Goal: Task Accomplishment & Management: Manage account settings

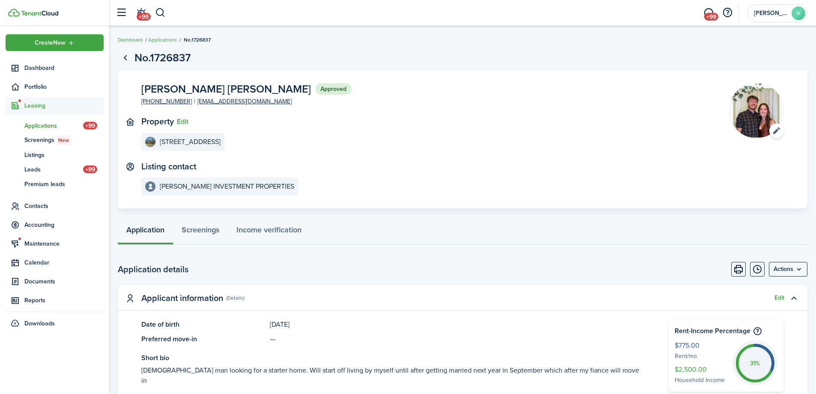
click at [497, 131] on application-view-property "Property Edit [STREET_ADDRESS]" at bounding box center [422, 134] width 562 height 34
click at [781, 54] on page-view-header "No.1726837" at bounding box center [463, 58] width 690 height 16
click at [798, 272] on menu-btn "Actions" at bounding box center [788, 269] width 39 height 15
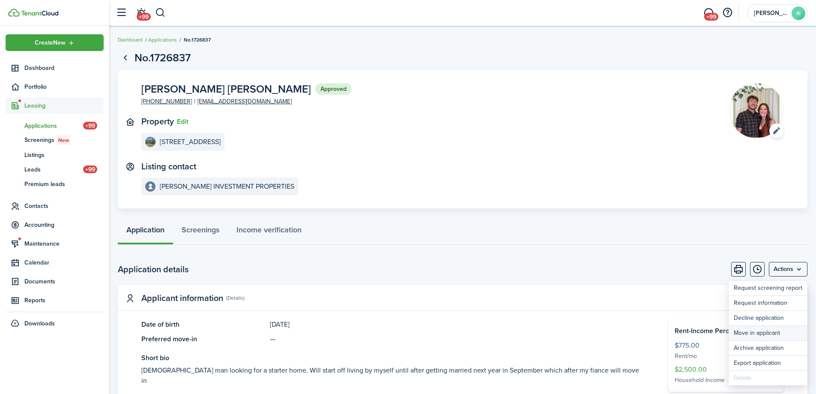
click at [773, 330] on button "Move in applicant" at bounding box center [768, 333] width 79 height 15
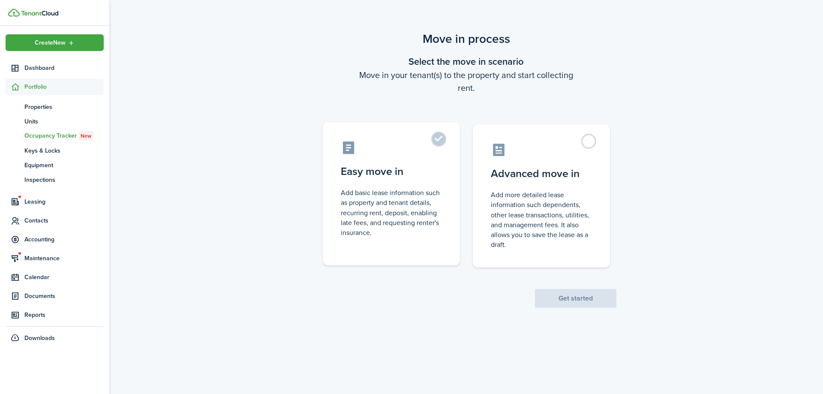
click at [407, 163] on label "Easy move in Add basic lease information such as property and tenant details, r…" at bounding box center [391, 193] width 137 height 143
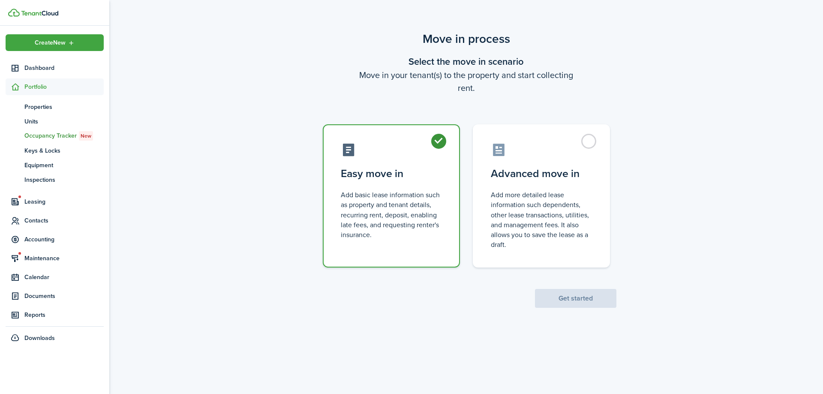
radio input "true"
click at [558, 294] on button "Get started" at bounding box center [575, 298] width 81 height 19
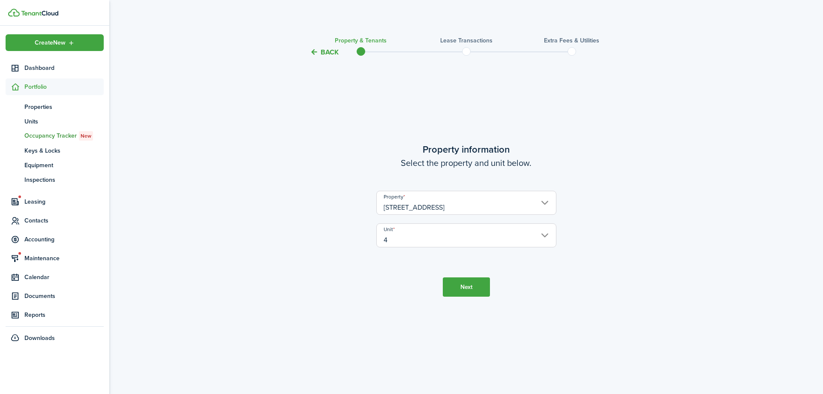
click at [460, 282] on button "Next" at bounding box center [466, 286] width 47 height 19
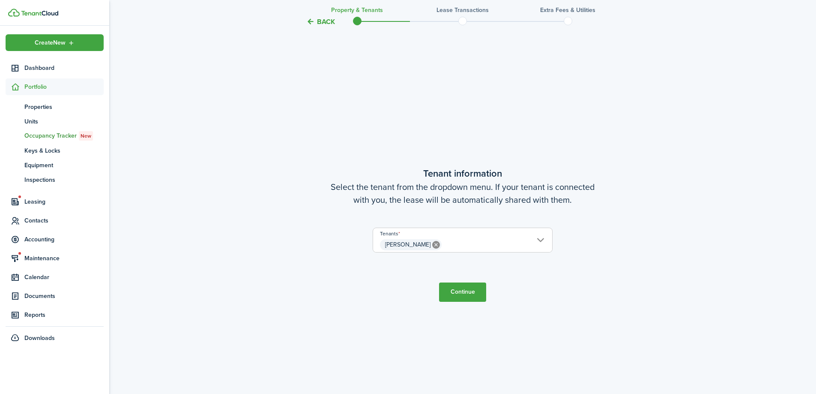
scroll to position [336, 0]
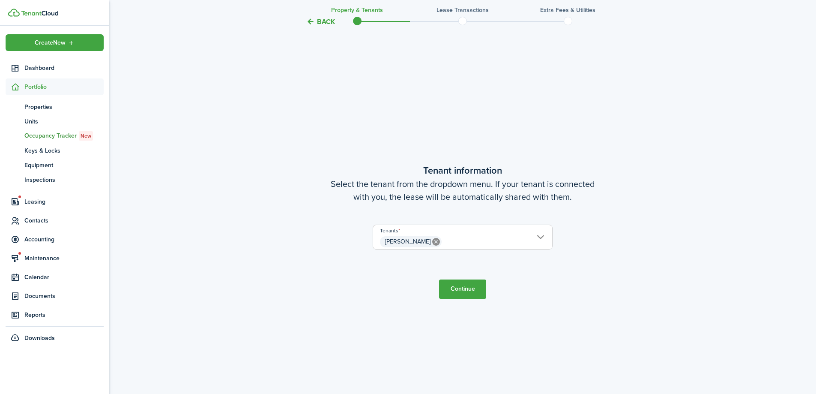
click at [461, 284] on button "Continue" at bounding box center [462, 288] width 47 height 19
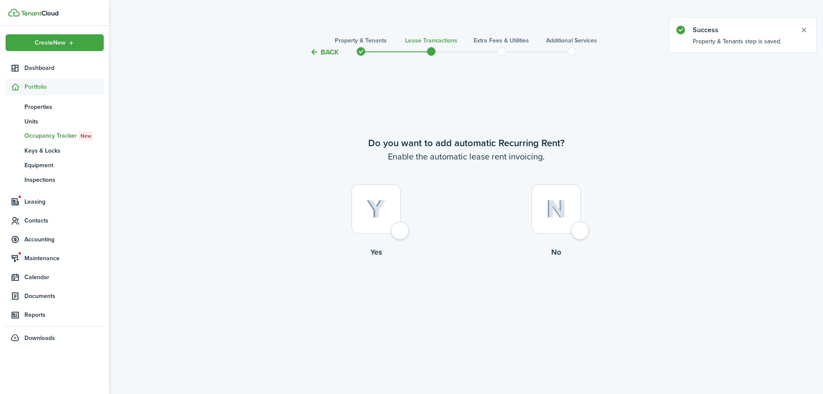
click at [394, 233] on div at bounding box center [375, 208] width 49 height 49
radio input "true"
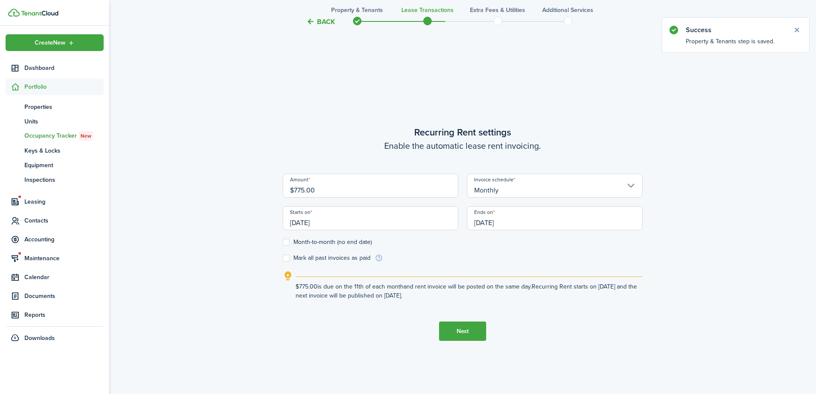
scroll to position [336, 0]
click at [342, 213] on input "[DATE]" at bounding box center [371, 216] width 176 height 24
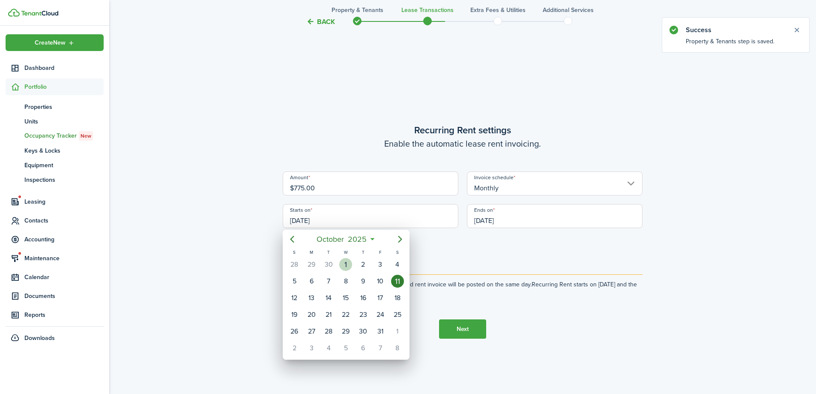
click at [348, 263] on div "1" at bounding box center [345, 264] width 13 height 13
type input "[DATE]"
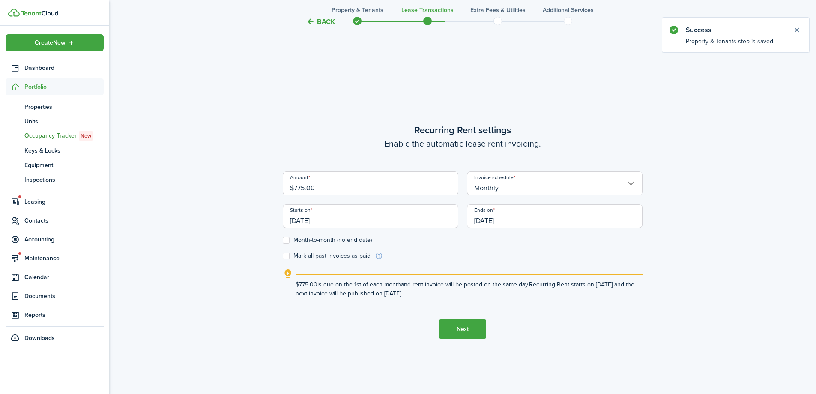
click at [517, 223] on input "[DATE]" at bounding box center [555, 216] width 176 height 24
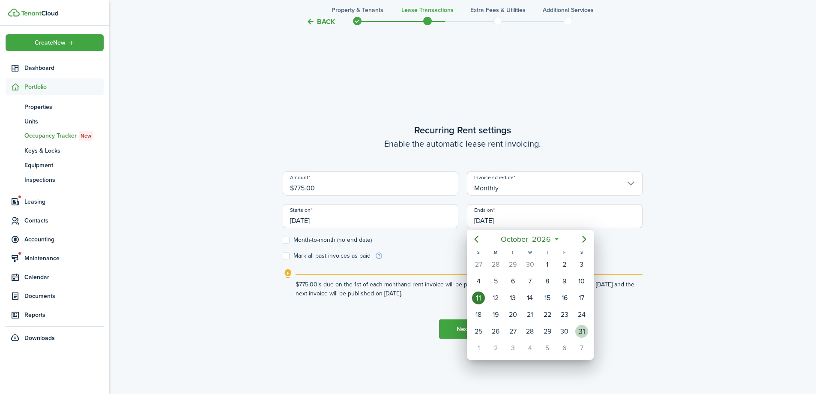
click at [582, 330] on div "31" at bounding box center [581, 331] width 13 height 13
type input "[DATE]"
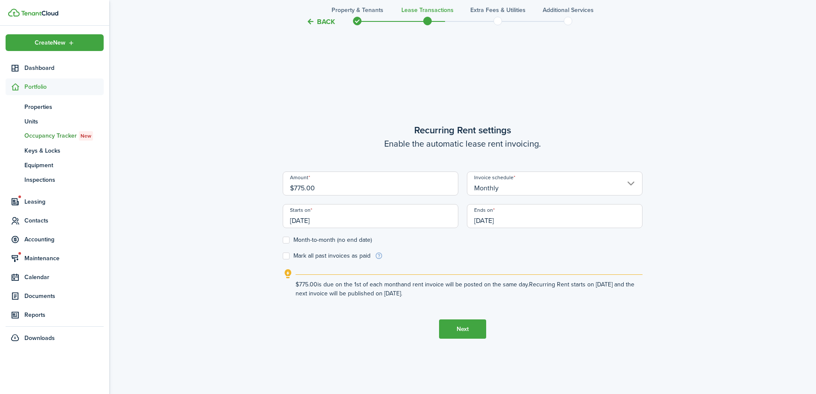
click at [472, 332] on button "Next" at bounding box center [462, 328] width 47 height 19
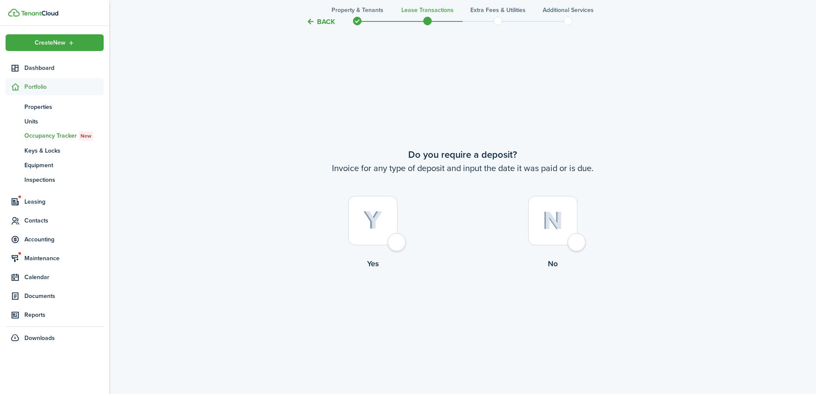
click at [398, 238] on div at bounding box center [372, 220] width 49 height 49
radio input "true"
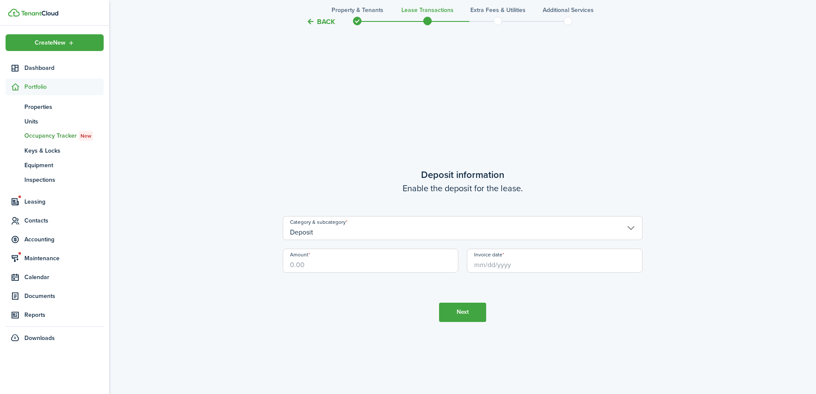
scroll to position [1124, 0]
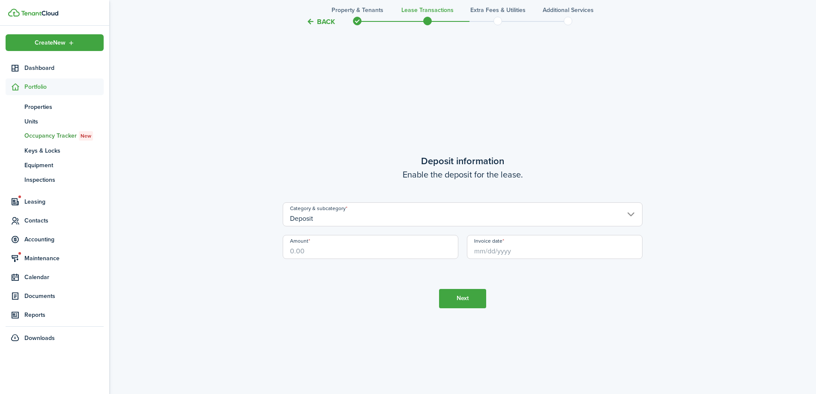
click at [356, 246] on input "Amount" at bounding box center [371, 247] width 176 height 24
click at [519, 253] on input "Invoice date" at bounding box center [555, 247] width 176 height 24
type input "$750.00"
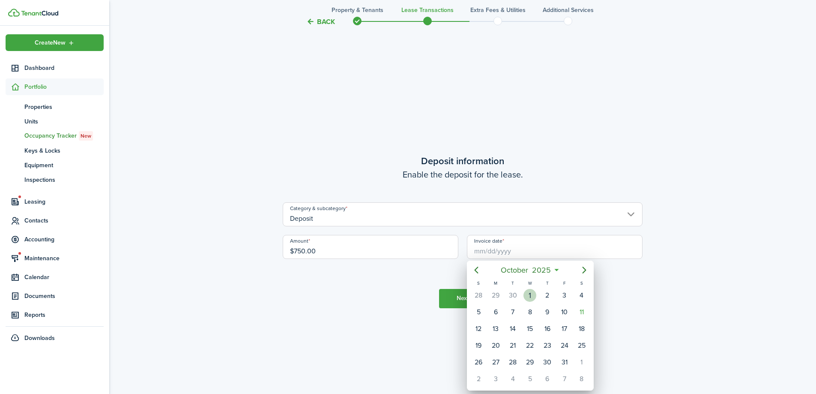
click at [530, 294] on div "1" at bounding box center [530, 295] width 13 height 13
type input "[DATE]"
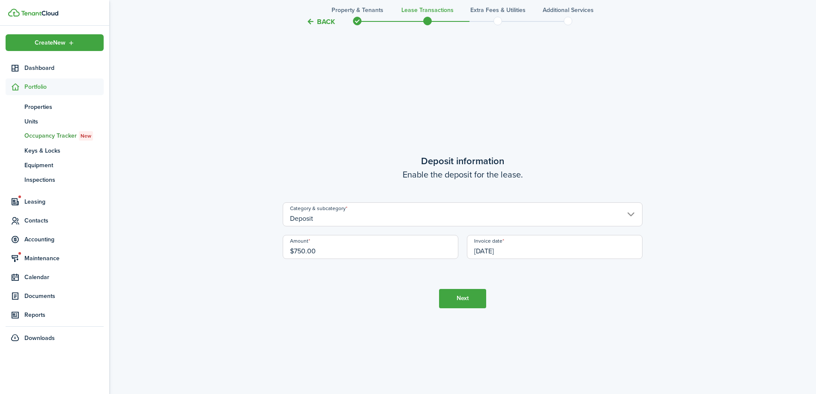
click at [464, 300] on button "Next" at bounding box center [462, 298] width 47 height 19
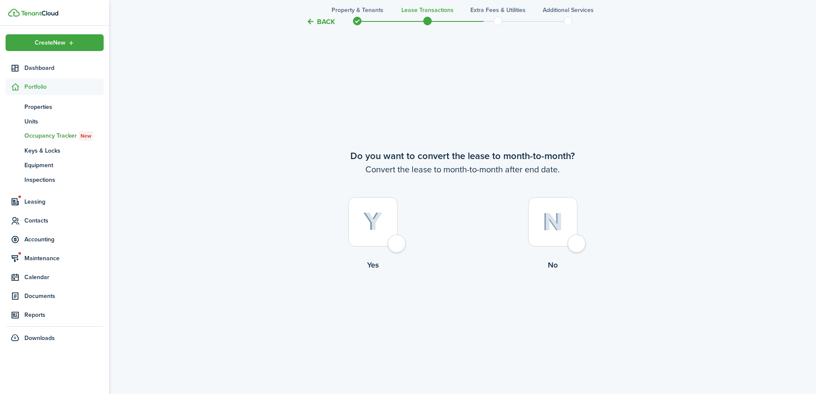
scroll to position [1518, 0]
click at [398, 245] on div at bounding box center [372, 220] width 49 height 49
radio input "true"
click at [460, 300] on button "Continue" at bounding box center [462, 304] width 47 height 19
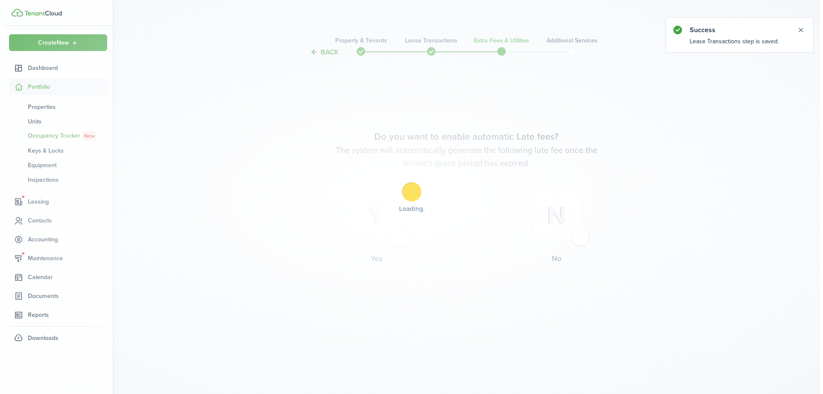
scroll to position [0, 0]
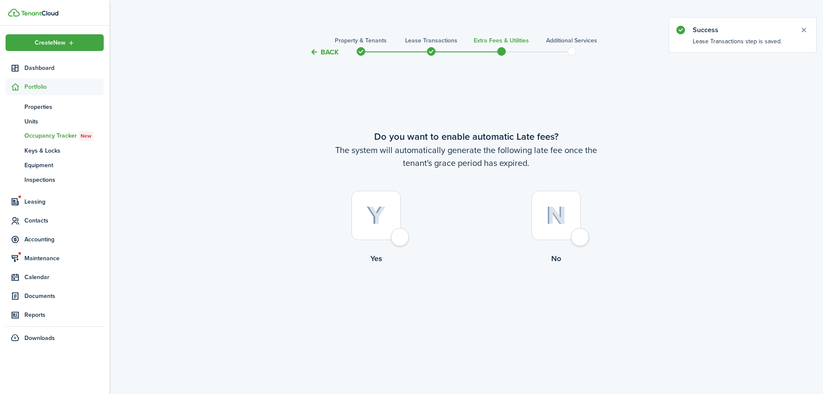
click at [401, 240] on div at bounding box center [375, 215] width 49 height 49
radio input "true"
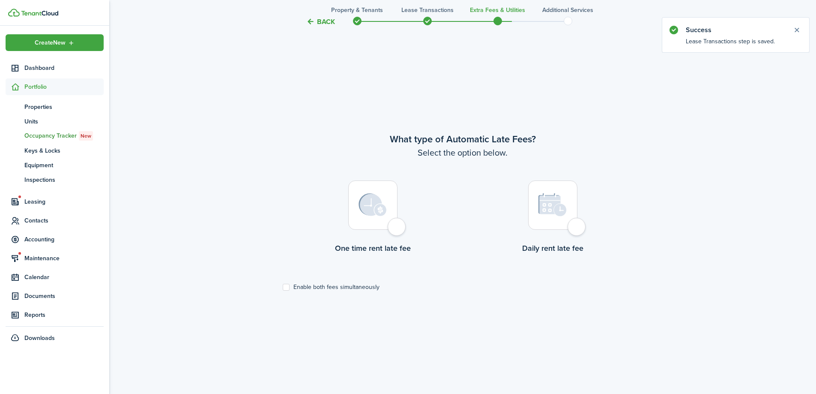
scroll to position [336, 0]
click at [366, 285] on label "Enable both fees simultaneously" at bounding box center [331, 286] width 97 height 7
click at [283, 286] on input "Enable both fees simultaneously" at bounding box center [282, 286] width 0 height 0
checkbox input "true"
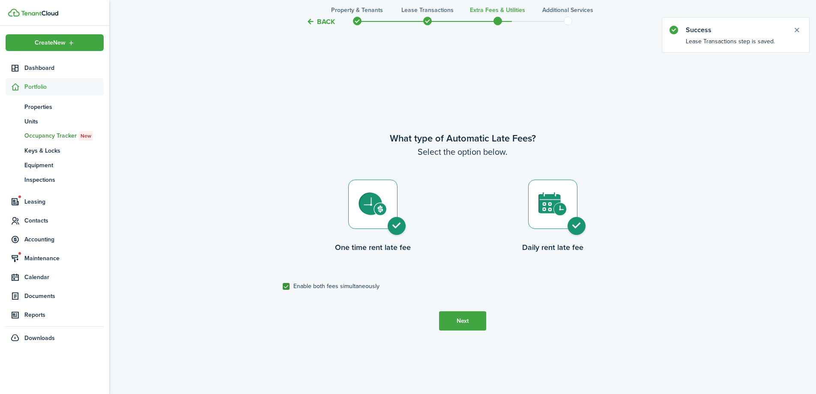
click at [466, 317] on button "Next" at bounding box center [462, 320] width 47 height 19
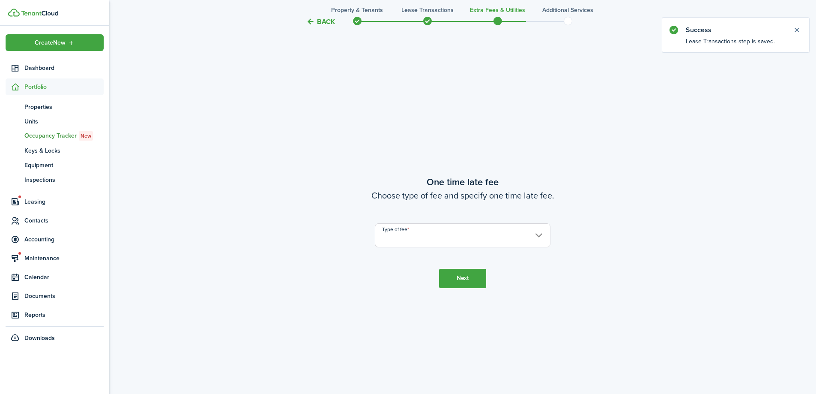
scroll to position [730, 0]
click at [463, 238] on input "Type of fee" at bounding box center [463, 235] width 176 height 24
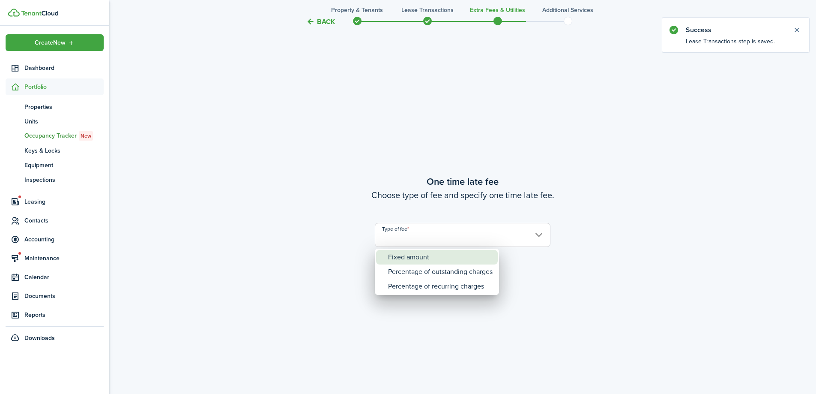
click at [462, 254] on div "Fixed amount" at bounding box center [440, 257] width 105 height 15
type input "Fixed amount"
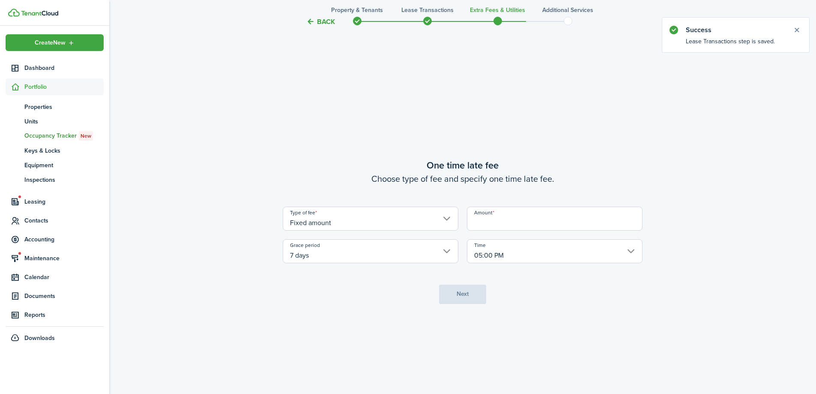
click at [501, 230] on input "Amount" at bounding box center [555, 219] width 176 height 24
type input "$25.00"
click at [461, 291] on button "Next" at bounding box center [462, 294] width 47 height 19
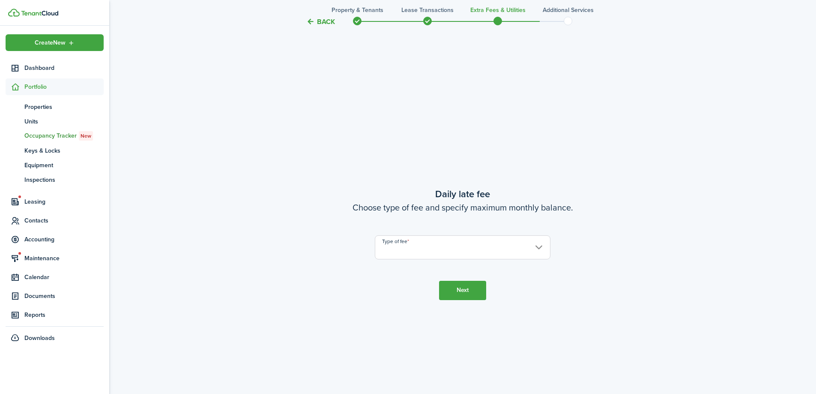
scroll to position [1124, 0]
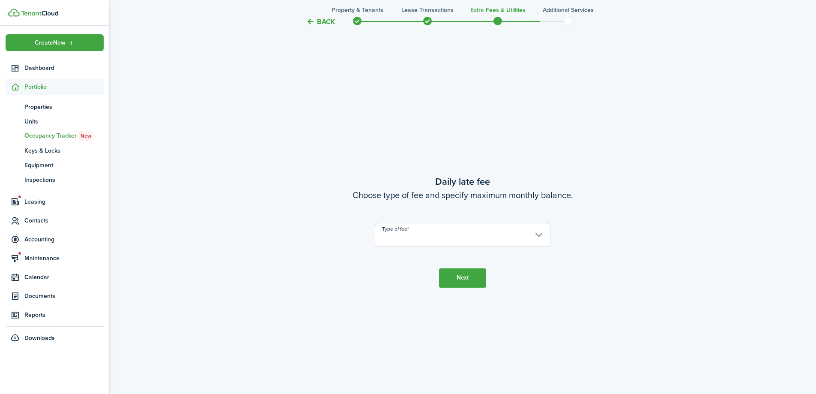
click at [463, 242] on input "Type of fee" at bounding box center [463, 235] width 176 height 24
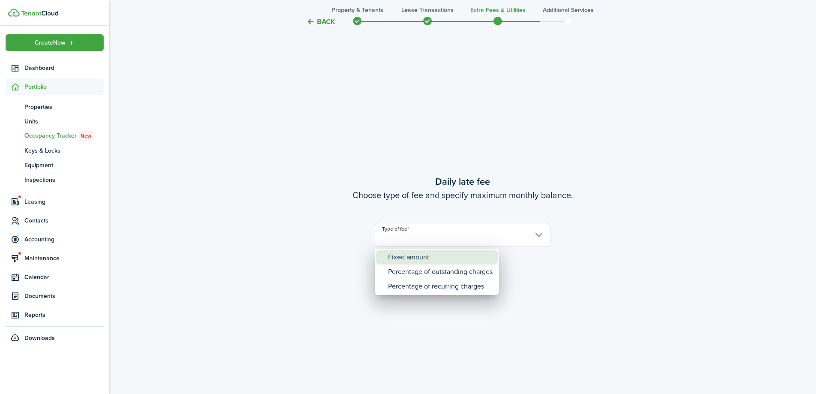
click at [462, 253] on div "Fixed amount" at bounding box center [440, 257] width 105 height 15
type input "Fixed amount"
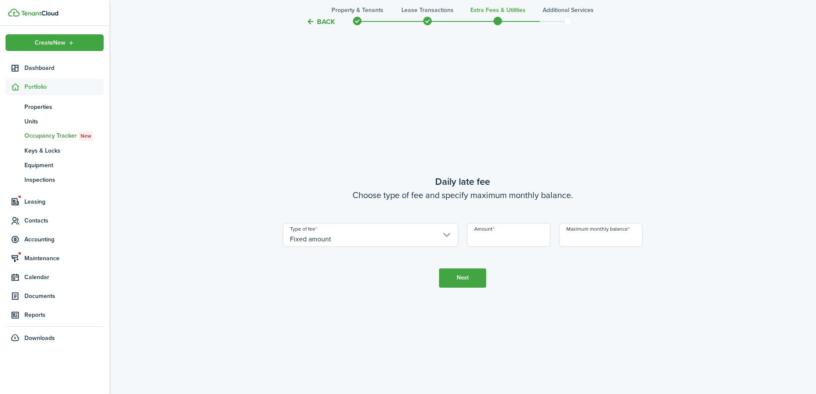
click at [490, 237] on input "Amount" at bounding box center [509, 235] width 84 height 24
type input "$5.00"
click at [595, 239] on input "Maximum monthly balance" at bounding box center [601, 235] width 84 height 24
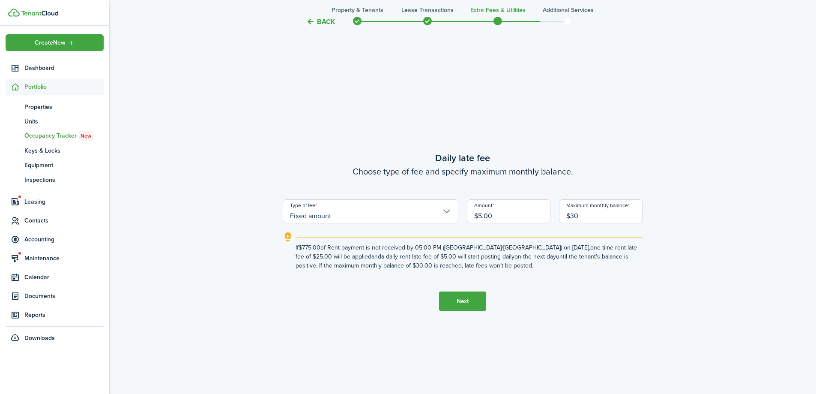
type input "$30.00"
click at [475, 301] on button "Next" at bounding box center [462, 300] width 47 height 19
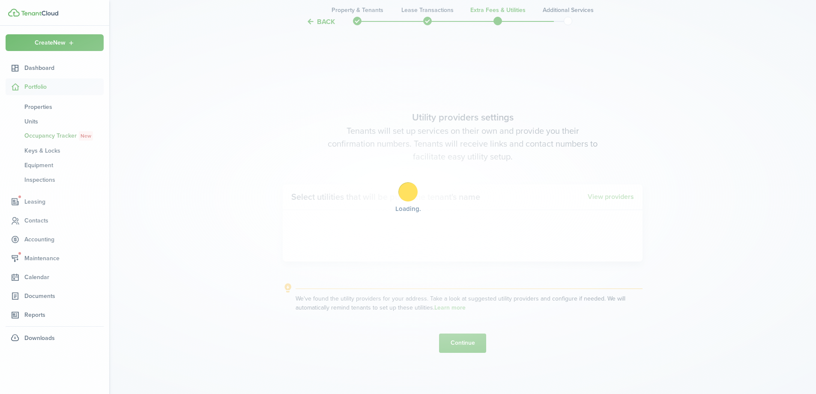
scroll to position [1518, 0]
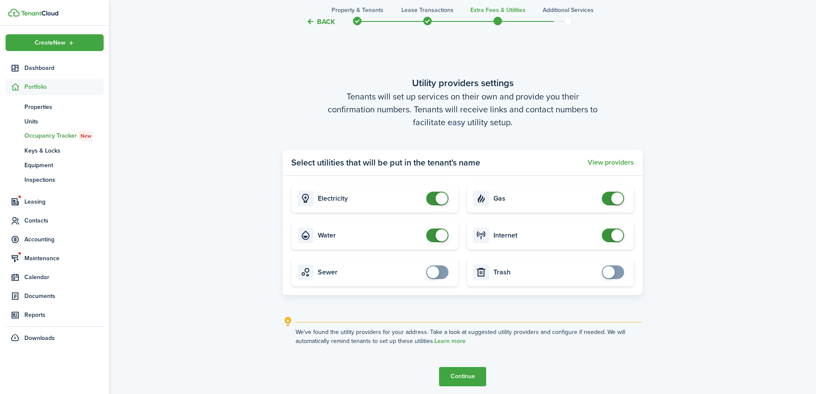
checkbox input "false"
click at [433, 236] on span at bounding box center [437, 235] width 9 height 14
click at [469, 374] on button "Continue" at bounding box center [462, 376] width 47 height 19
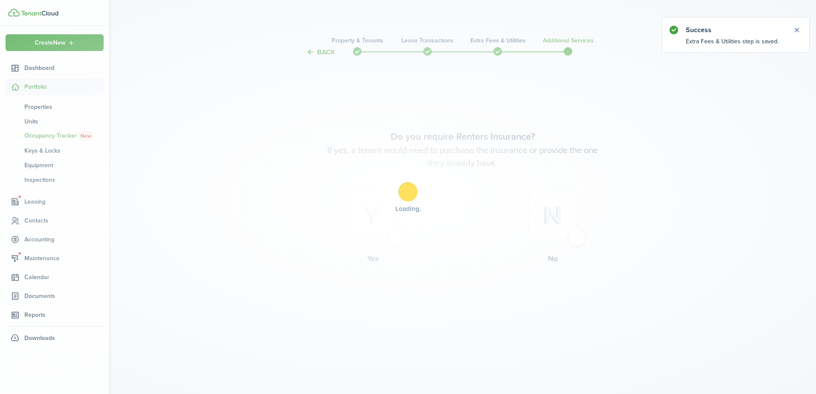
scroll to position [0, 0]
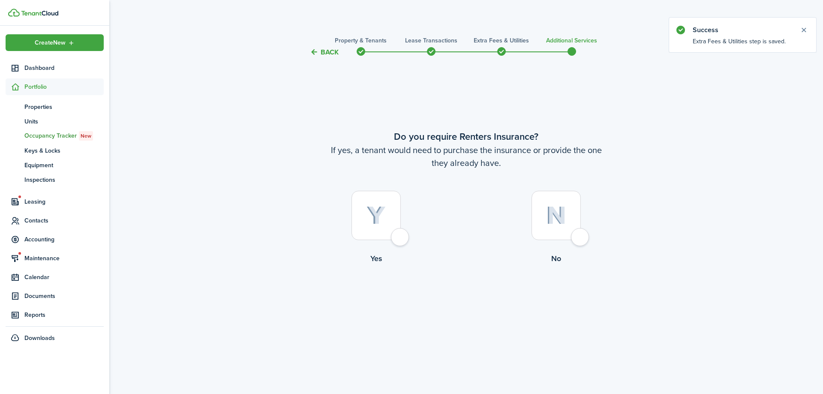
click at [578, 236] on div at bounding box center [555, 215] width 49 height 49
radio input "true"
click at [464, 307] on button "Complete move in" at bounding box center [465, 299] width 63 height 19
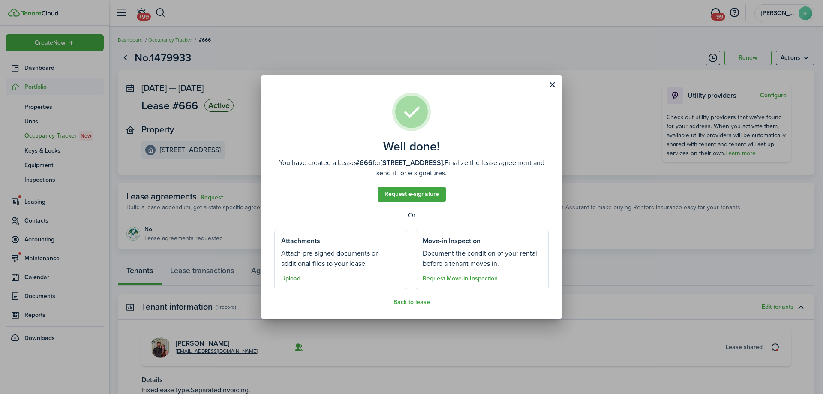
click at [291, 278] on button "Upload" at bounding box center [290, 278] width 19 height 7
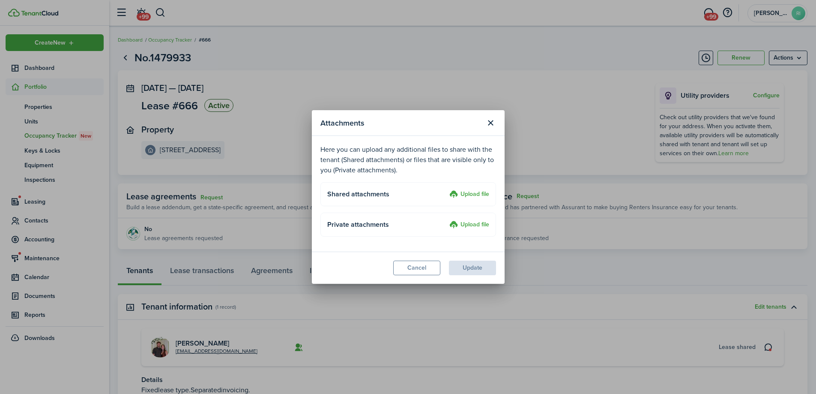
click at [461, 192] on label "Upload file" at bounding box center [469, 194] width 40 height 10
click at [446, 189] on input "Upload file" at bounding box center [446, 189] width 0 height 0
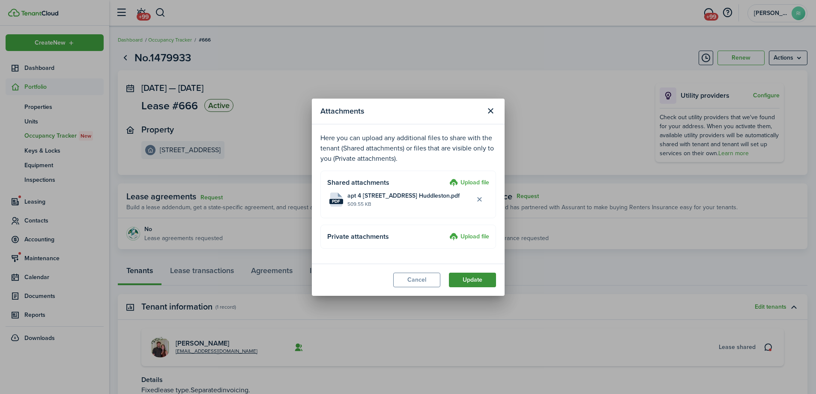
click at [484, 279] on button "Update" at bounding box center [472, 280] width 47 height 15
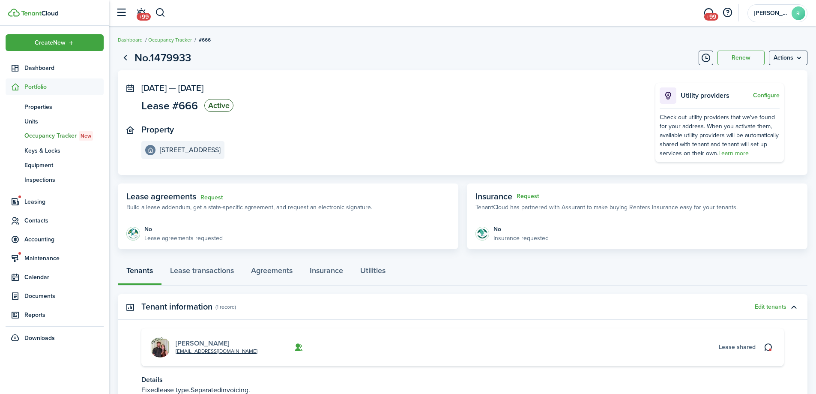
click at [204, 343] on link "[PERSON_NAME]" at bounding box center [203, 343] width 54 height 10
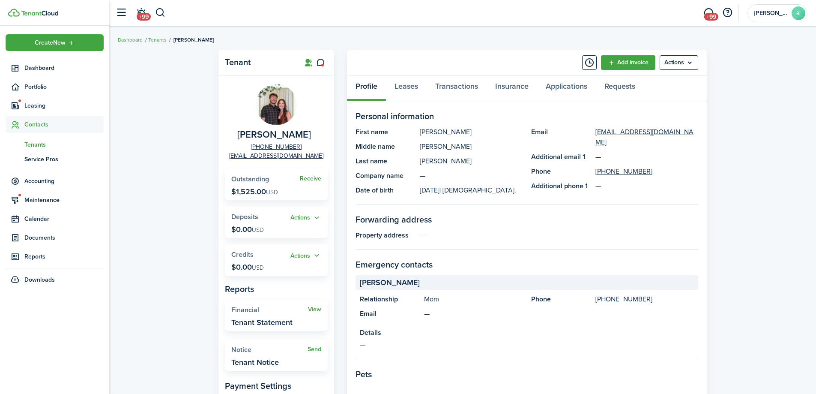
click at [315, 180] on link "Receive" at bounding box center [310, 178] width 21 height 7
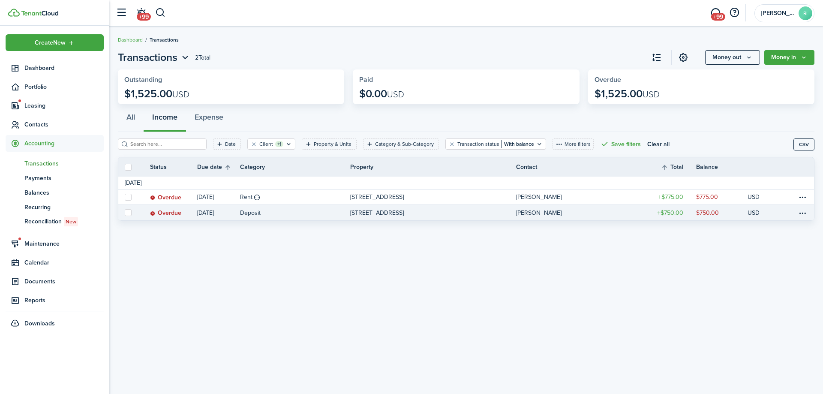
click at [129, 213] on label at bounding box center [128, 212] width 7 height 7
click at [125, 213] on input "checkbox" at bounding box center [124, 213] width 0 height 0
checkbox input "true"
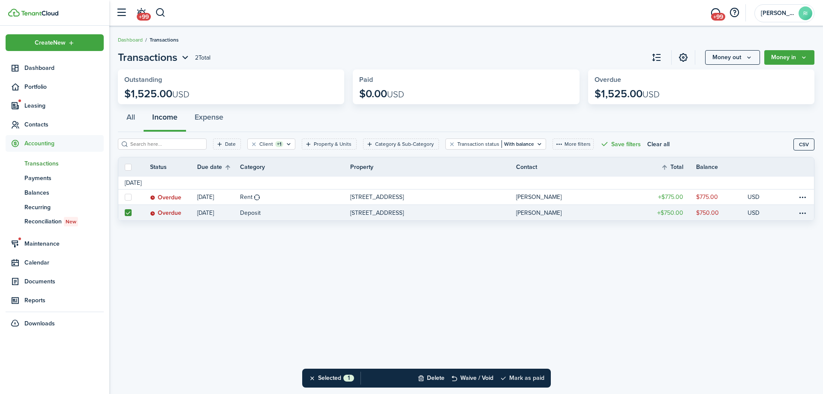
click at [523, 378] on button "Mark as paid" at bounding box center [522, 378] width 45 height 19
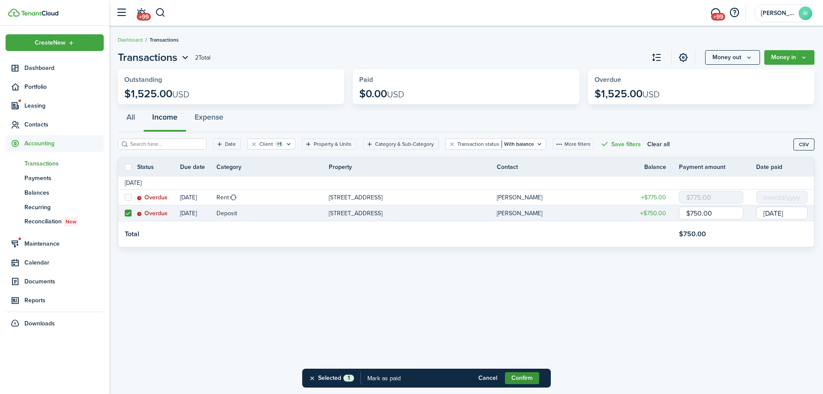
click at [525, 375] on button "Confirm" at bounding box center [522, 378] width 34 height 12
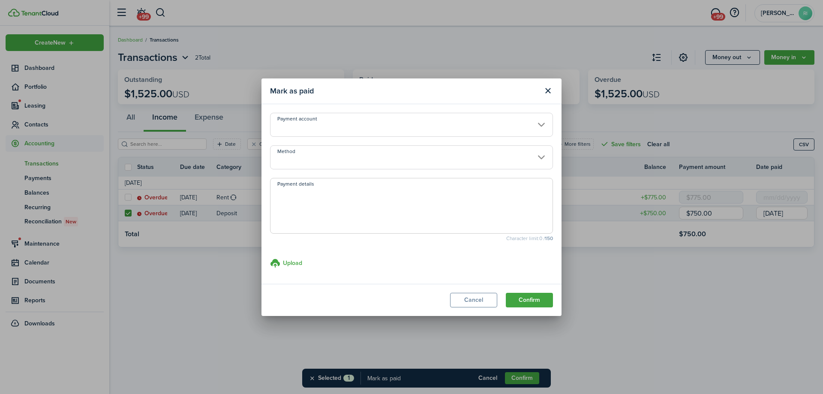
click at [450, 153] on input "Method" at bounding box center [411, 157] width 283 height 24
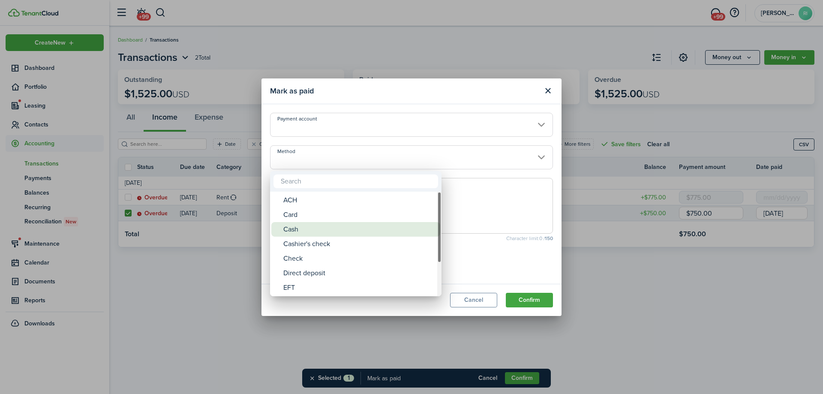
click at [366, 226] on div "Cash" at bounding box center [359, 229] width 152 height 15
type input "Cash"
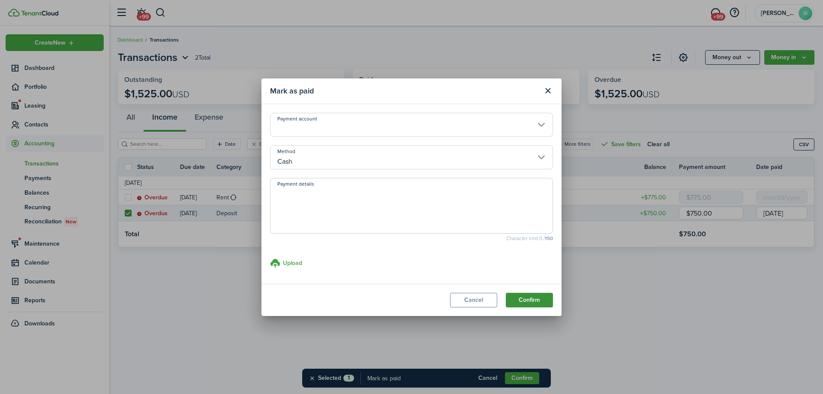
click at [523, 298] on button "Confirm" at bounding box center [529, 300] width 47 height 15
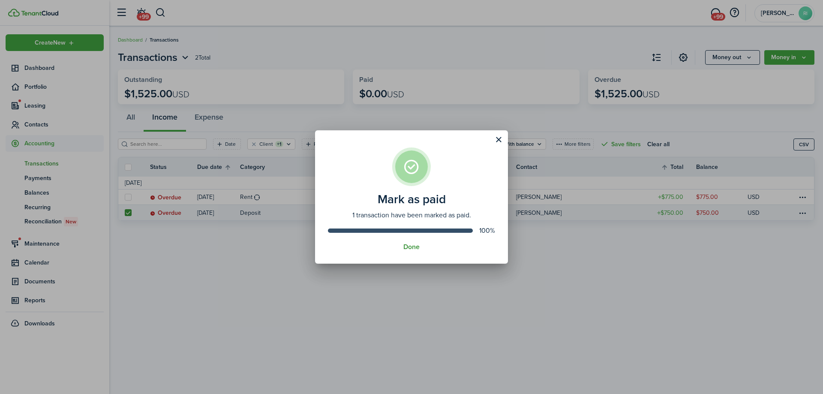
click at [407, 248] on button "Done" at bounding box center [411, 247] width 16 height 8
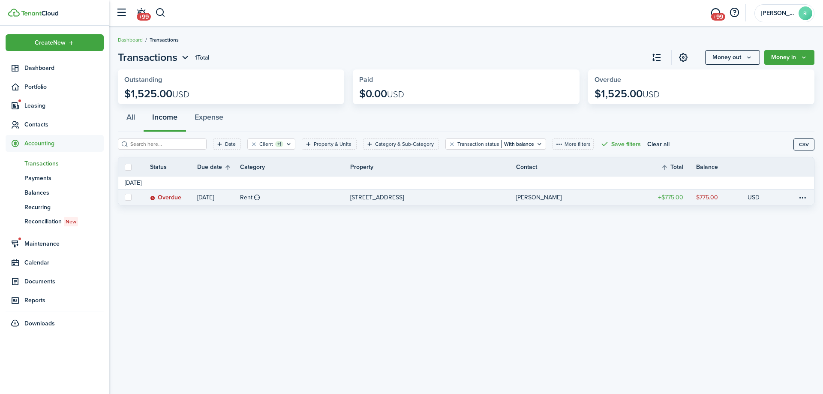
click at [178, 193] on transaction-table-status "Overdue" at bounding box center [165, 197] width 31 height 9
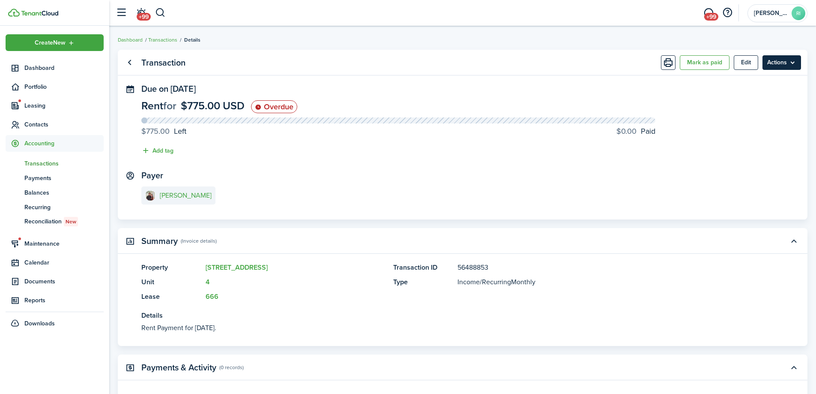
click at [782, 62] on menu-btn "Actions" at bounding box center [782, 62] width 39 height 15
click at [747, 62] on button "Edit" at bounding box center [746, 62] width 24 height 15
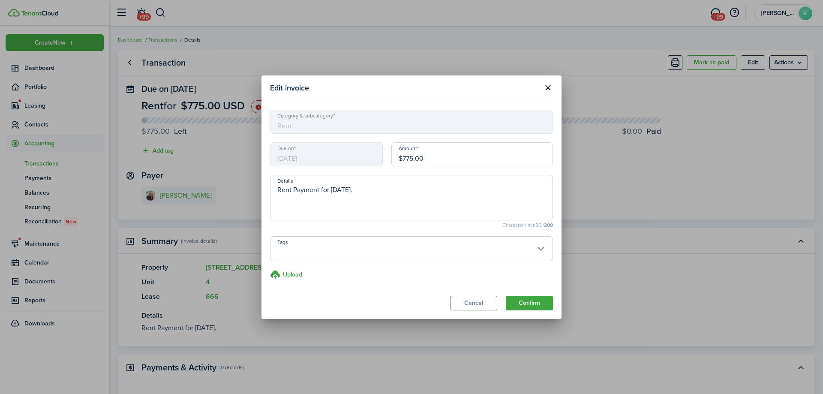
click at [326, 155] on span "[DATE]" at bounding box center [326, 154] width 113 height 24
click at [278, 189] on textarea "Rent Payment for [DATE]." at bounding box center [411, 200] width 282 height 31
click at [372, 185] on textarea "Prorated Rent Payment for [DATE]." at bounding box center [411, 200] width 282 height 31
type textarea "Prorated Rent Payment for [DATE]."
drag, startPoint x: 416, startPoint y: 157, endPoint x: 401, endPoint y: 155, distance: 15.6
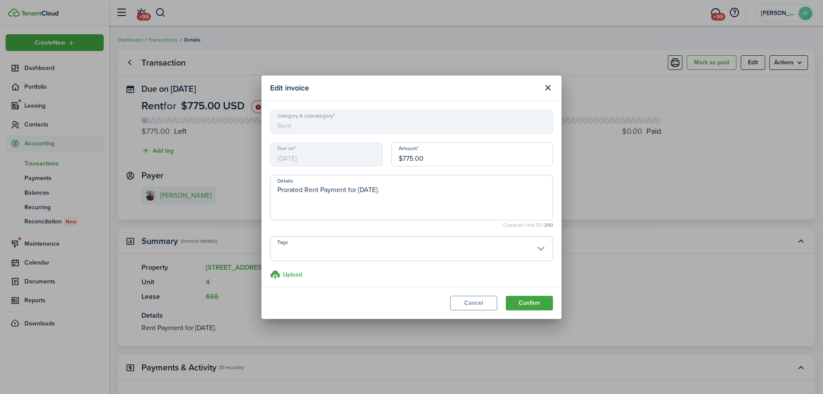
click at [401, 155] on input "$775.00" at bounding box center [472, 154] width 162 height 24
type input "$550.00"
click at [529, 297] on button "Confirm" at bounding box center [529, 303] width 47 height 15
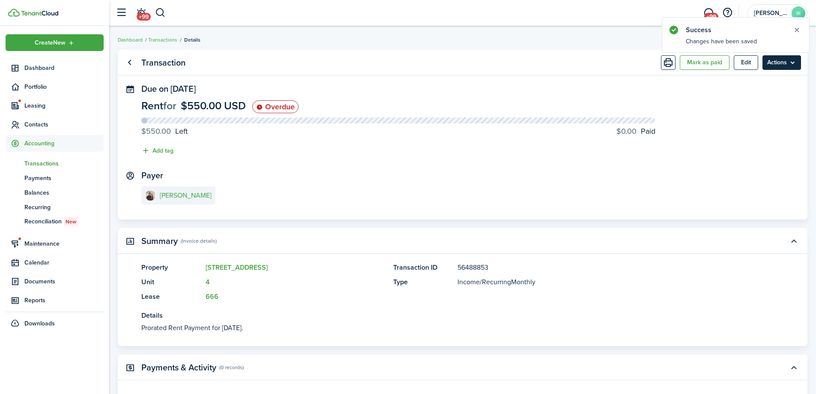
click at [777, 67] on menu-btn "Actions" at bounding box center [782, 62] width 39 height 15
click at [658, 180] on panel-main-section "Payer [PERSON_NAME]" at bounding box center [462, 189] width 643 height 36
click at [753, 58] on button "Edit" at bounding box center [746, 62] width 24 height 15
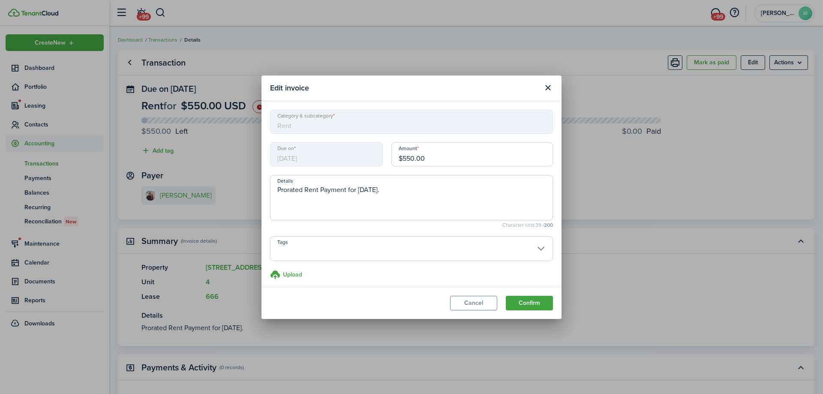
click at [338, 153] on span "[DATE]" at bounding box center [326, 154] width 113 height 24
click at [479, 306] on button "Cancel" at bounding box center [473, 303] width 47 height 15
